Goal: Find specific page/section: Find specific page/section

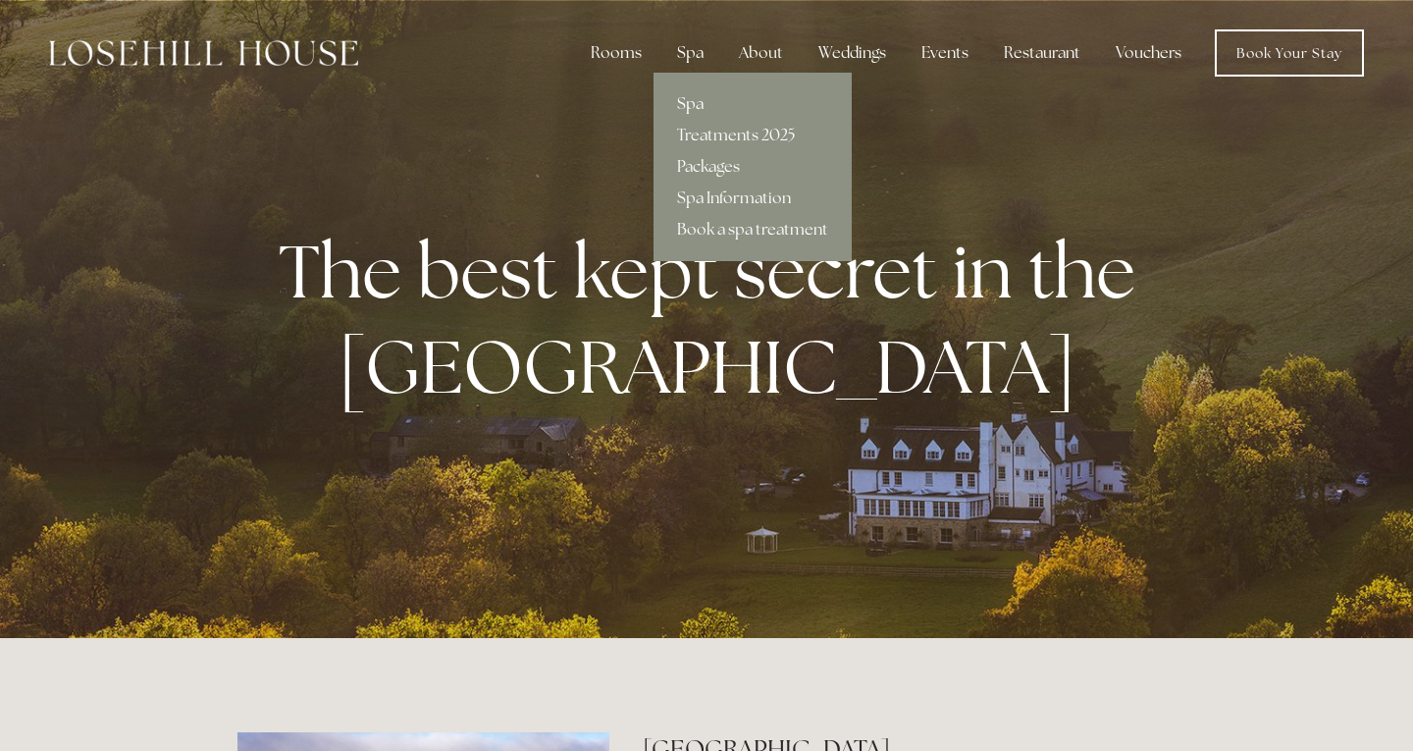
click at [689, 93] on link "Spa" at bounding box center [752, 103] width 198 height 31
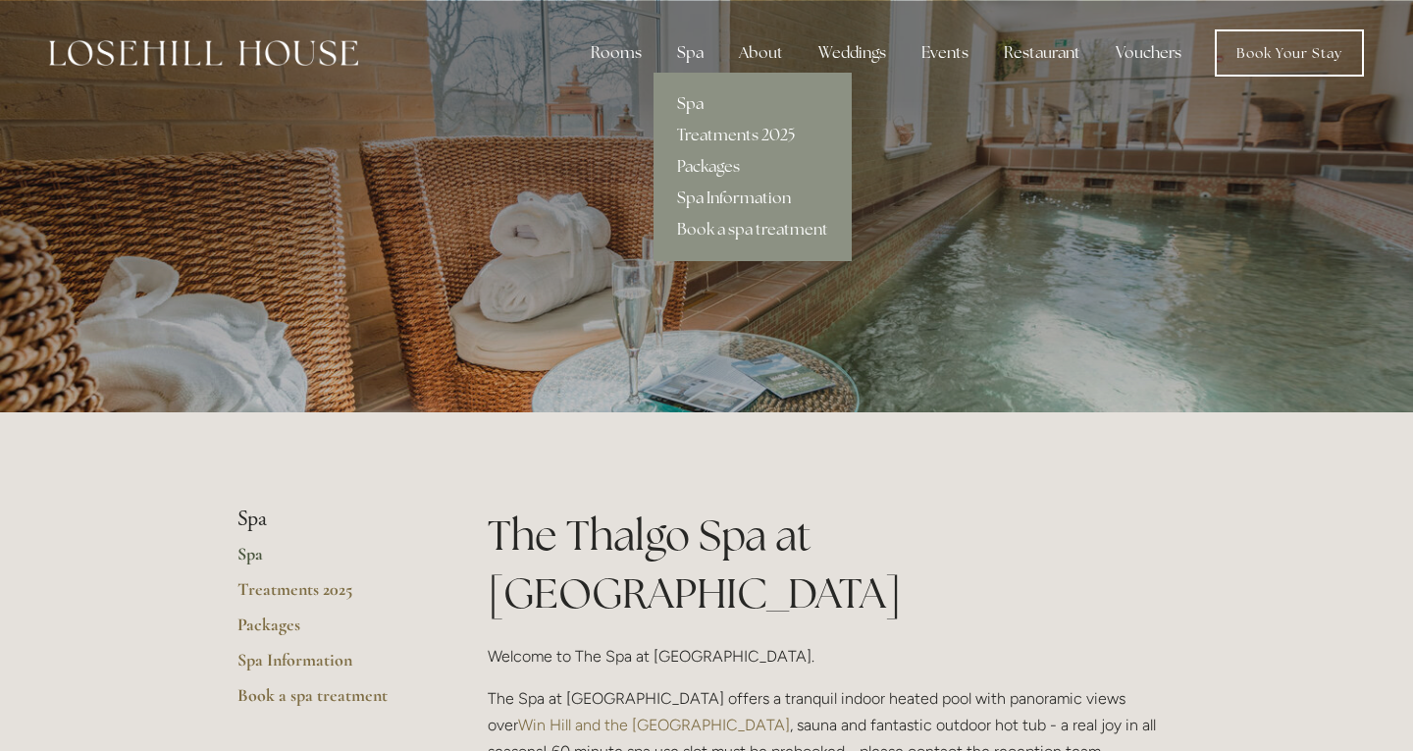
click at [692, 192] on link "Spa Information" at bounding box center [752, 197] width 198 height 31
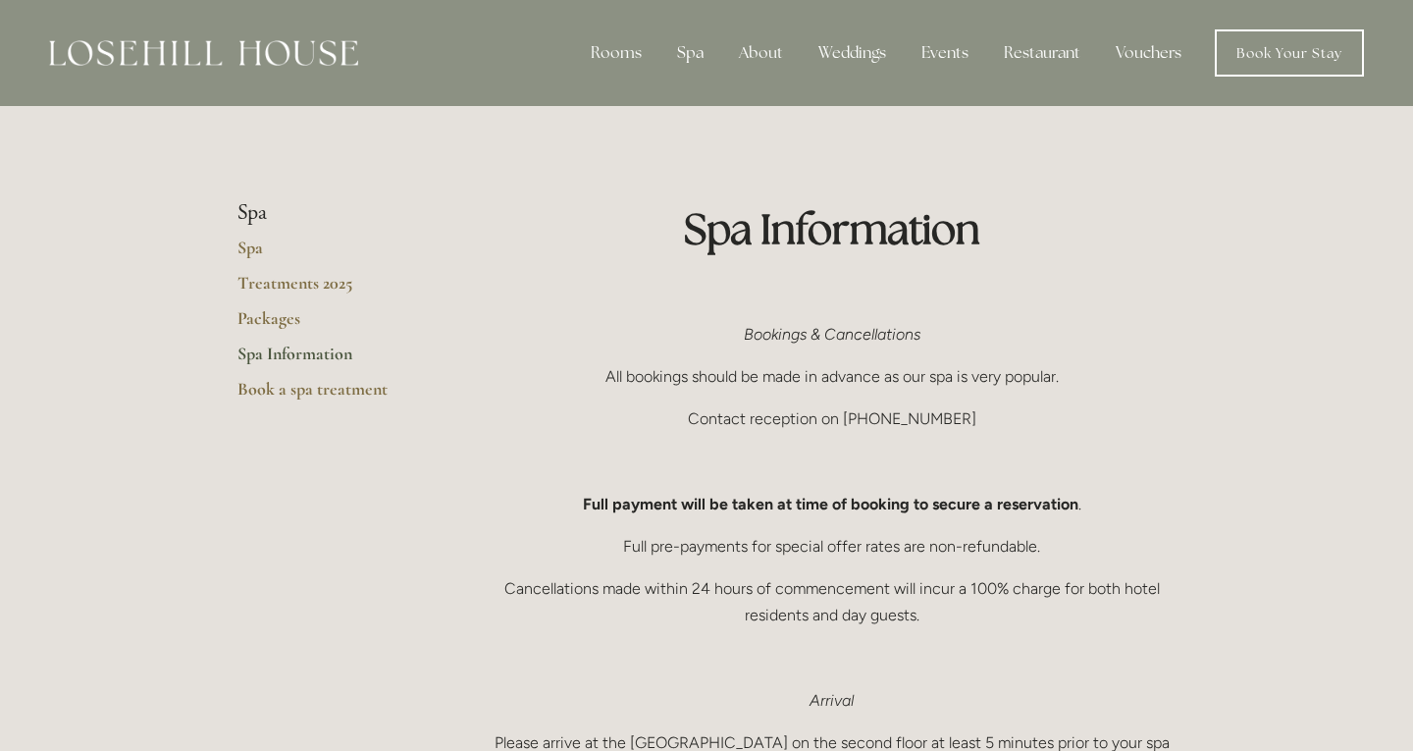
scroll to position [10, 0]
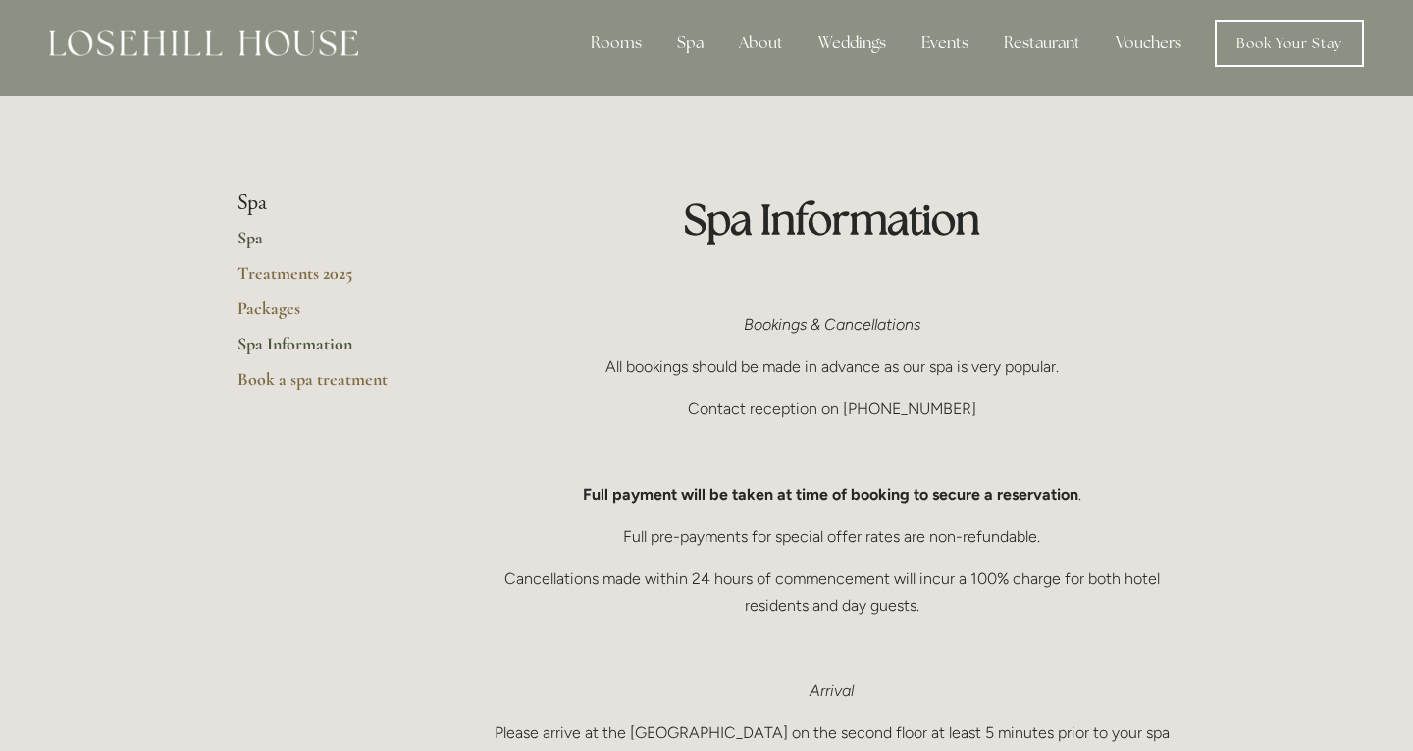
click at [250, 242] on link "Spa" at bounding box center [330, 244] width 187 height 35
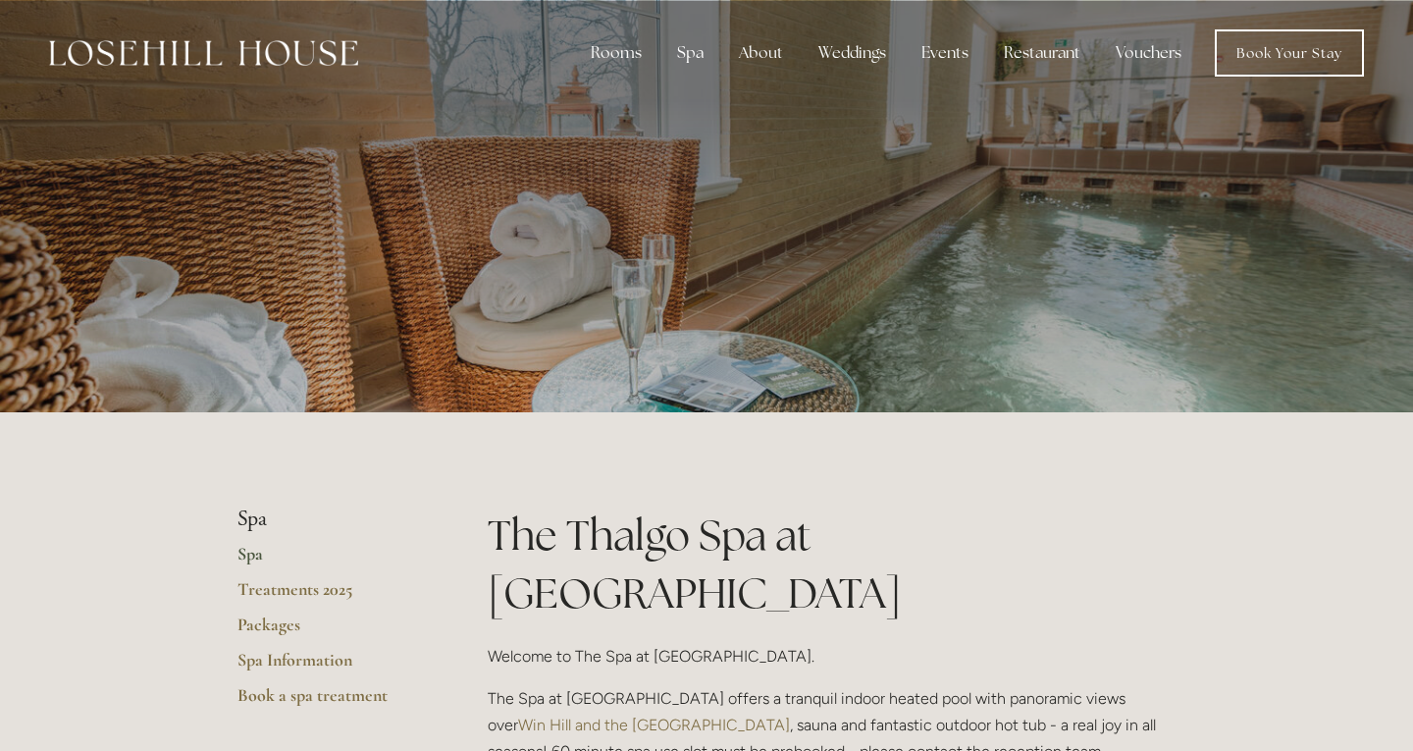
click at [886, 238] on p at bounding box center [706, 206] width 875 height 78
